Goal: Information Seeking & Learning: Understand process/instructions

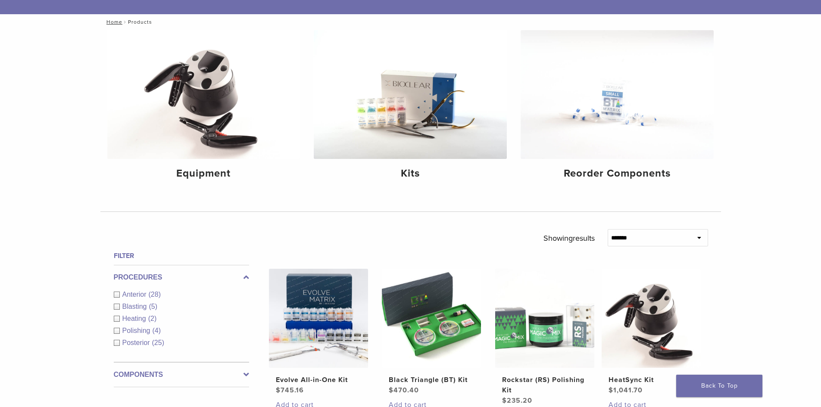
scroll to position [86, 0]
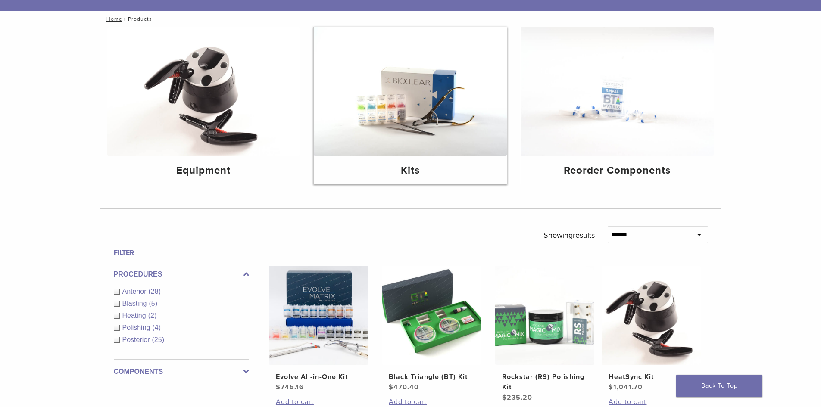
click at [419, 165] on h4 "Kits" at bounding box center [410, 171] width 179 height 16
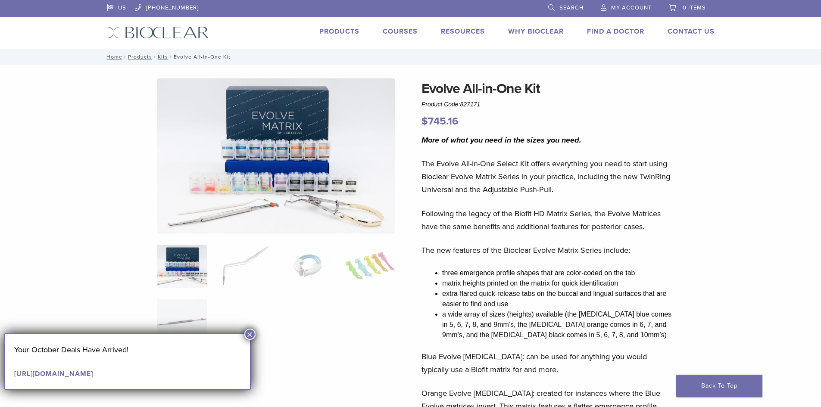
click at [248, 335] on button "×" at bounding box center [249, 334] width 11 height 11
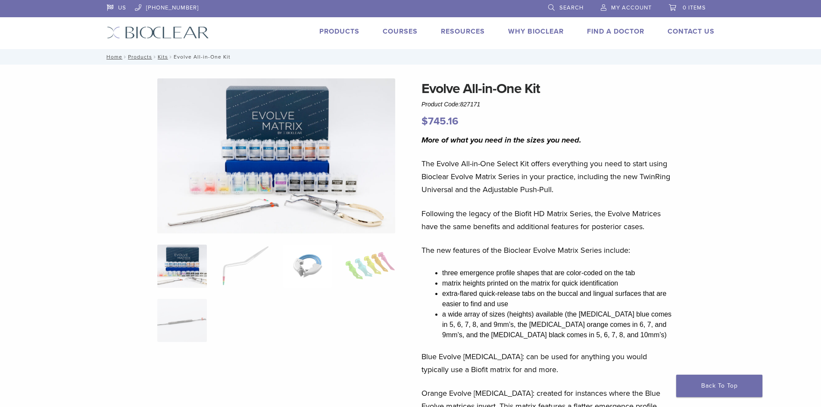
click at [298, 268] on img at bounding box center [308, 266] width 50 height 43
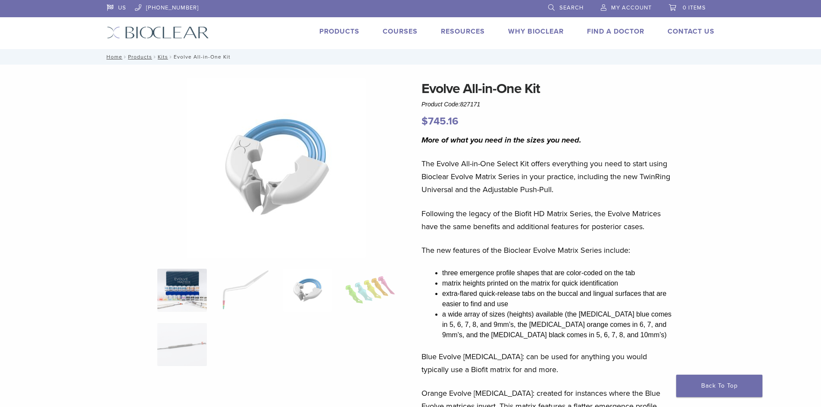
click at [201, 290] on img at bounding box center [182, 290] width 50 height 43
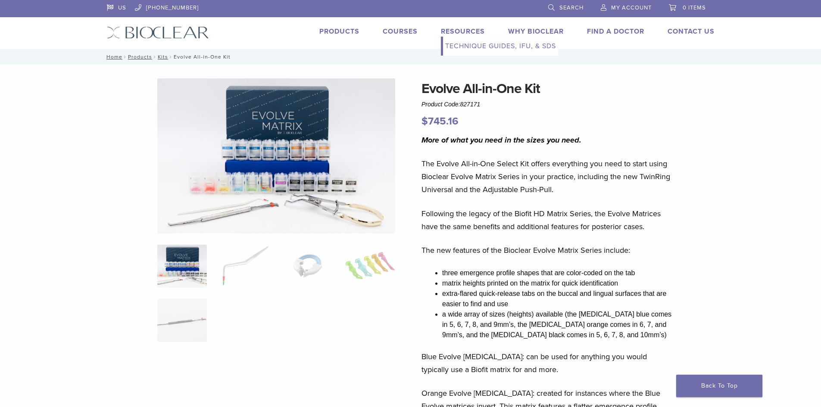
click at [469, 45] on link "Technique Guides, IFU, & SDS" at bounding box center [500, 46] width 115 height 19
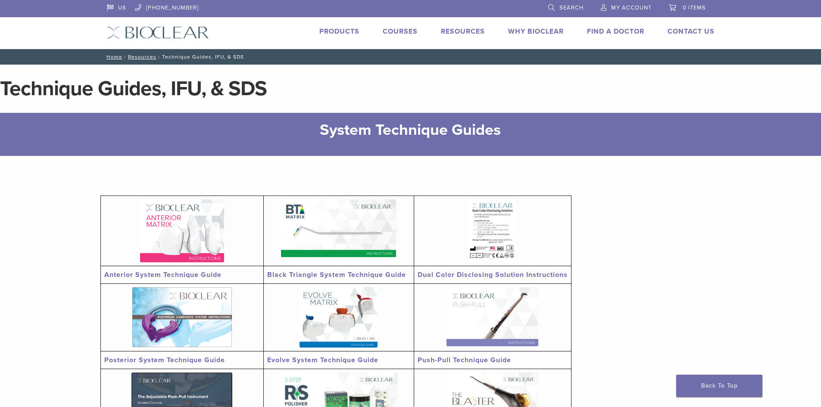
scroll to position [129, 0]
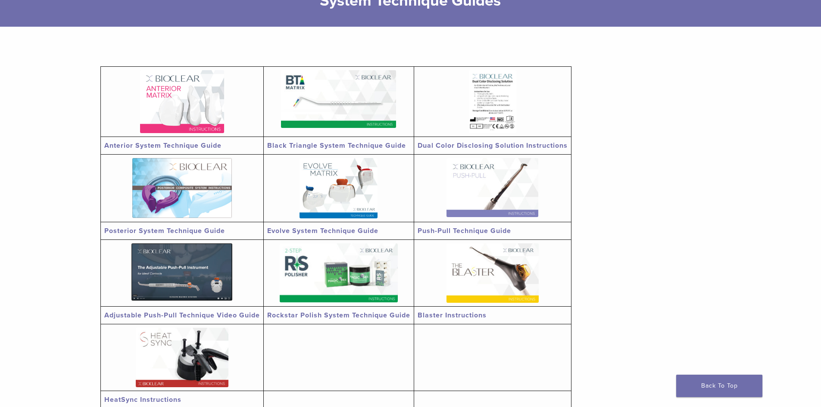
click at [160, 185] on img at bounding box center [182, 188] width 100 height 60
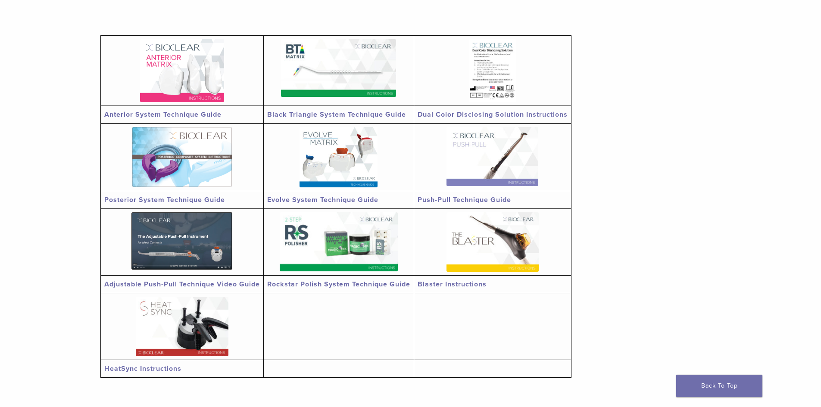
scroll to position [216, 0]
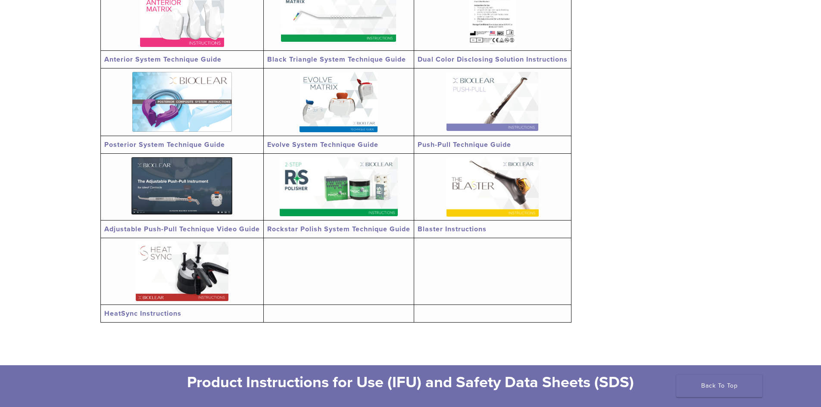
click at [325, 100] on img at bounding box center [339, 102] width 78 height 60
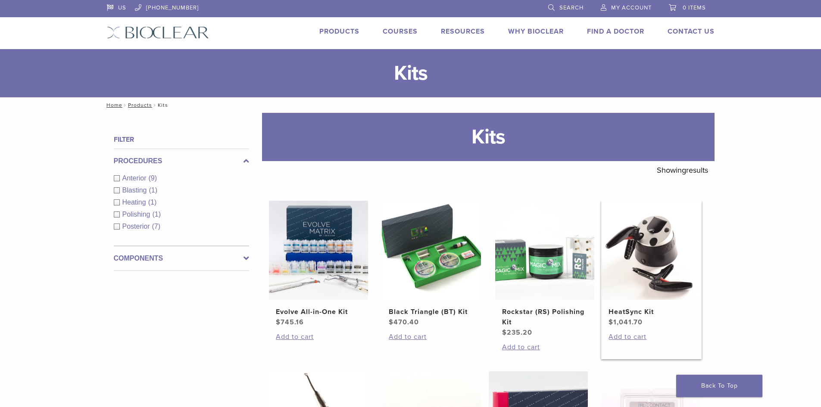
click at [644, 256] on img at bounding box center [651, 250] width 99 height 99
